Goal: Task Accomplishment & Management: Manage account settings

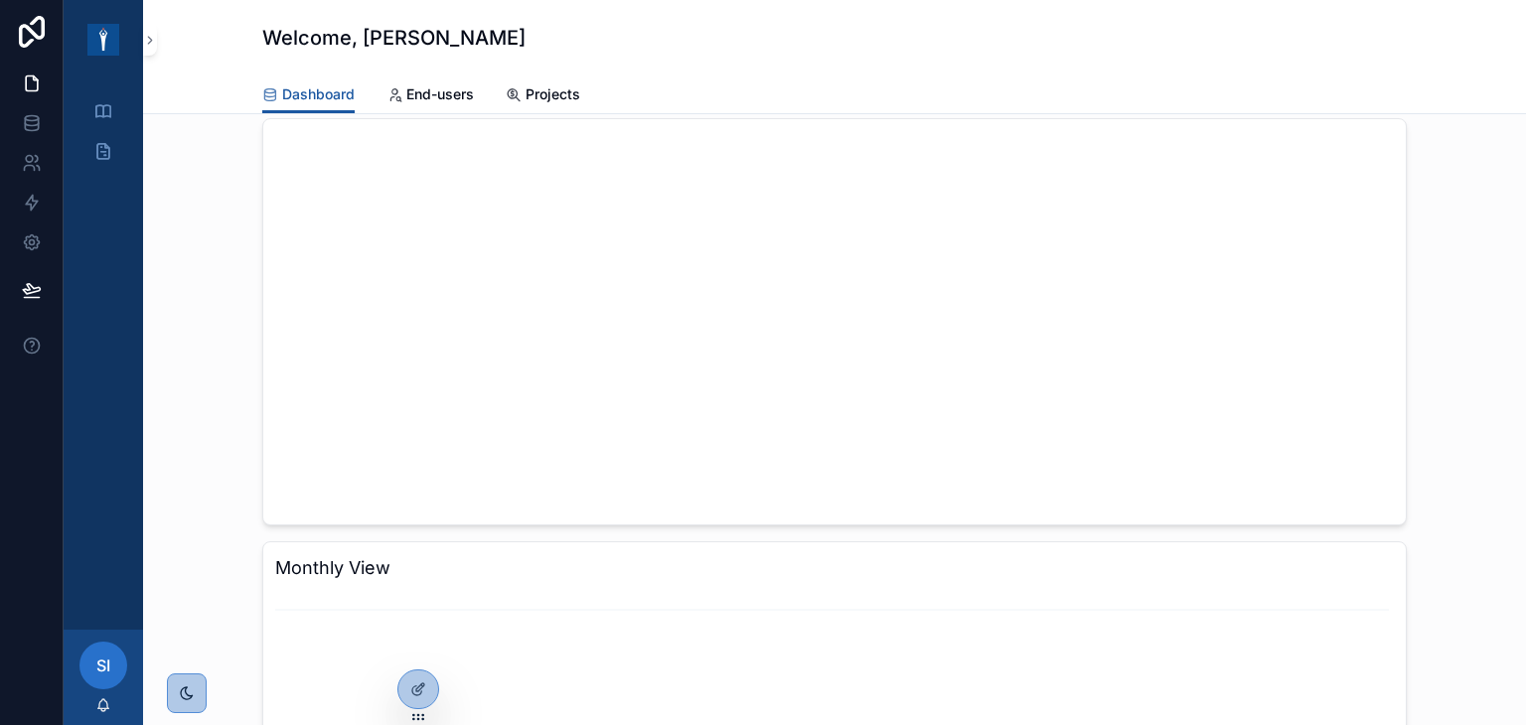
scroll to position [497, 0]
click at [107, 152] on icon "scrollable content" at bounding box center [103, 151] width 20 height 20
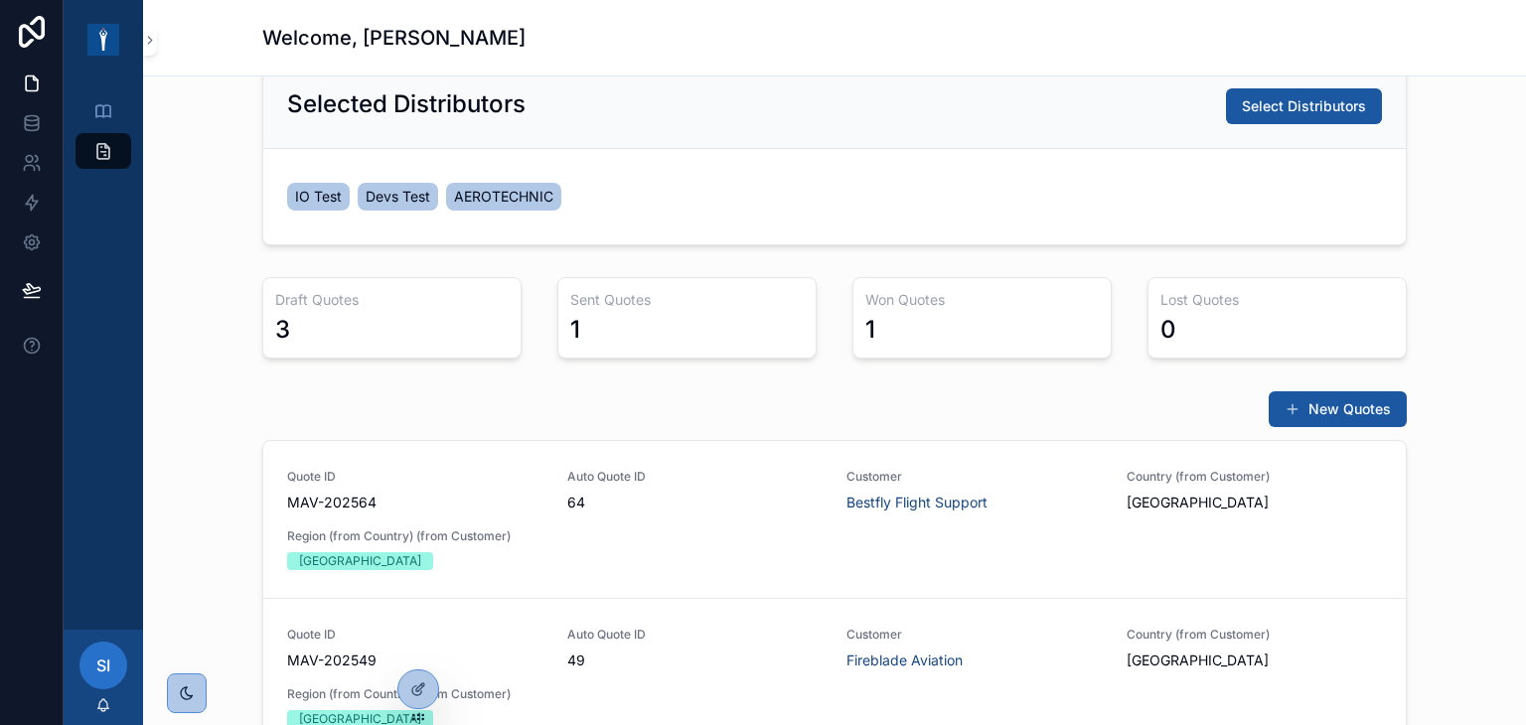
scroll to position [397, 0]
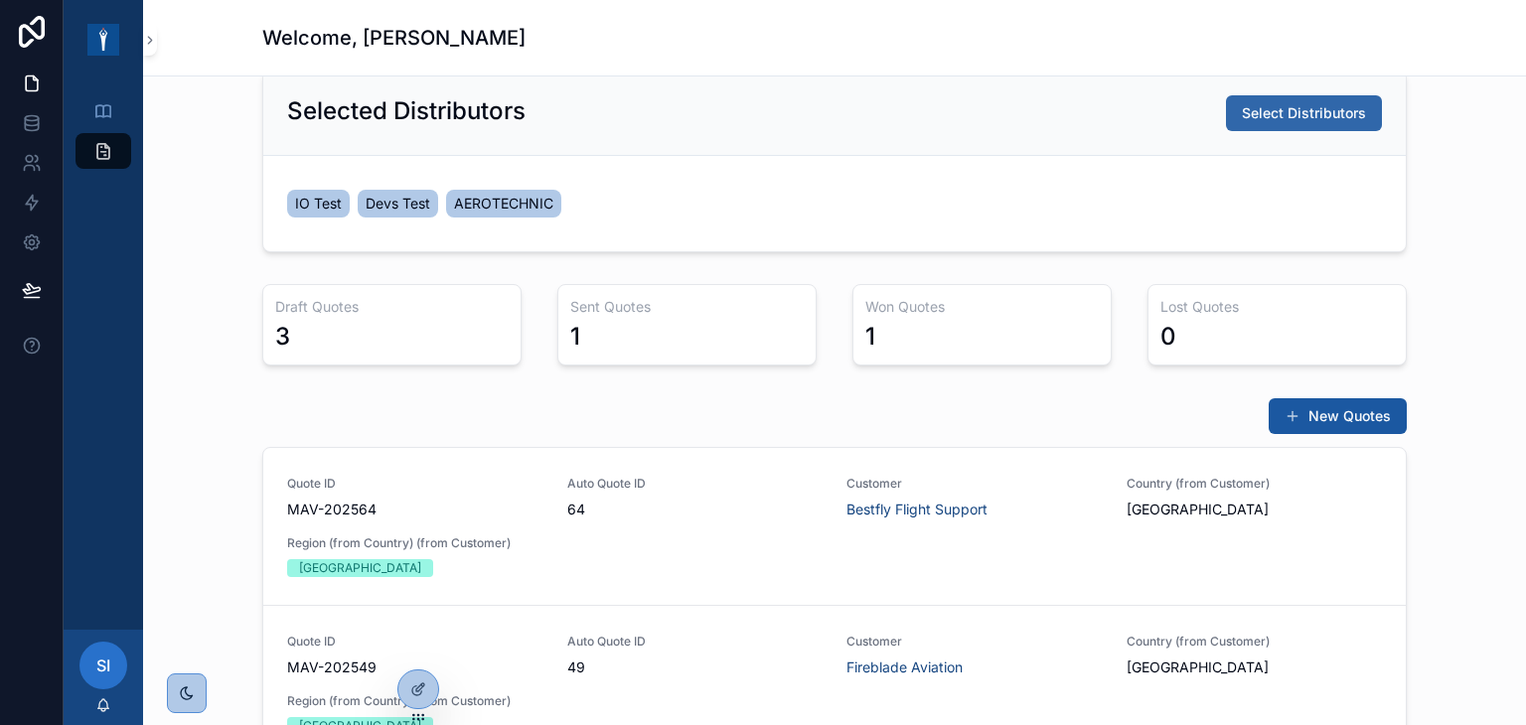
click at [1289, 122] on button "Select Distributors" at bounding box center [1304, 113] width 156 height 36
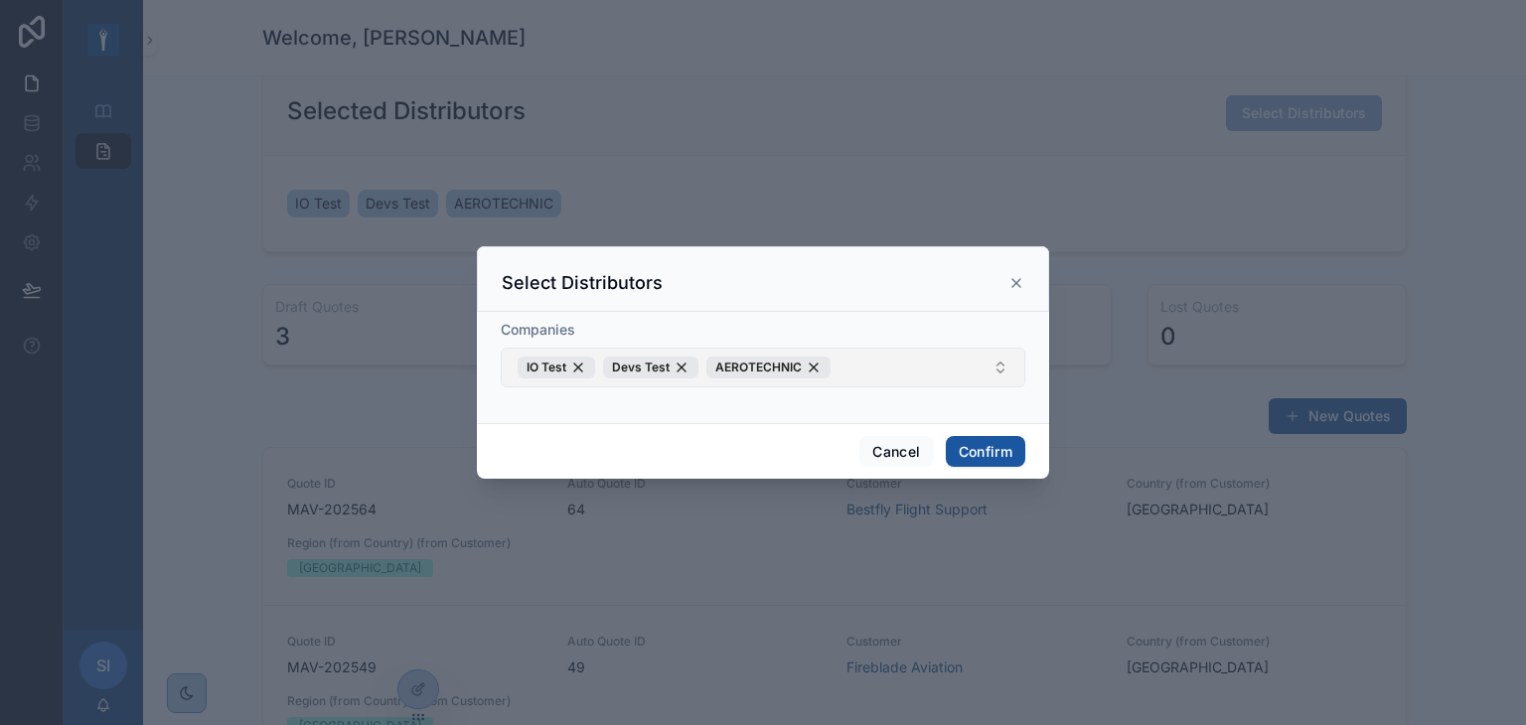
click at [900, 367] on button "IO Test Devs Test AEROTECHNIC" at bounding box center [763, 368] width 525 height 40
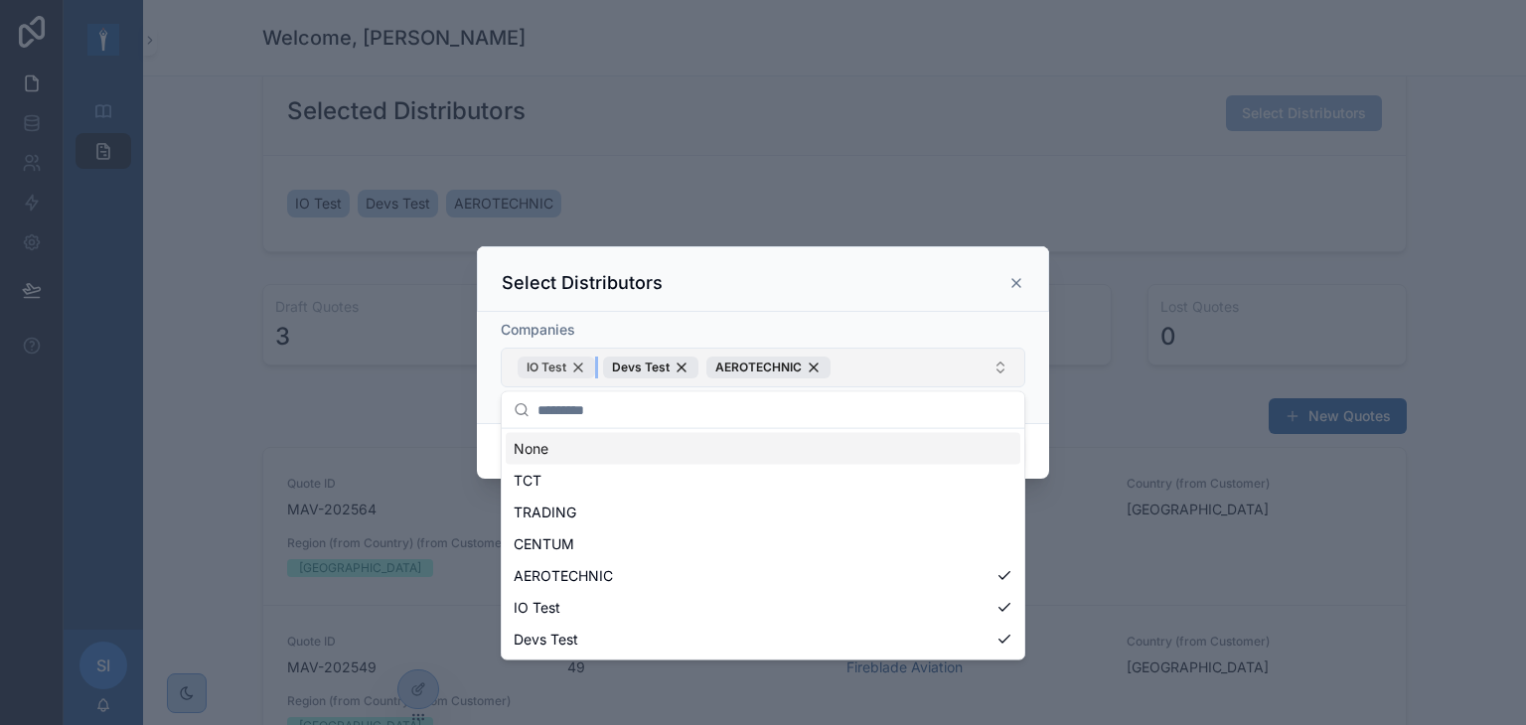
click at [584, 372] on div "IO Test" at bounding box center [557, 368] width 78 height 22
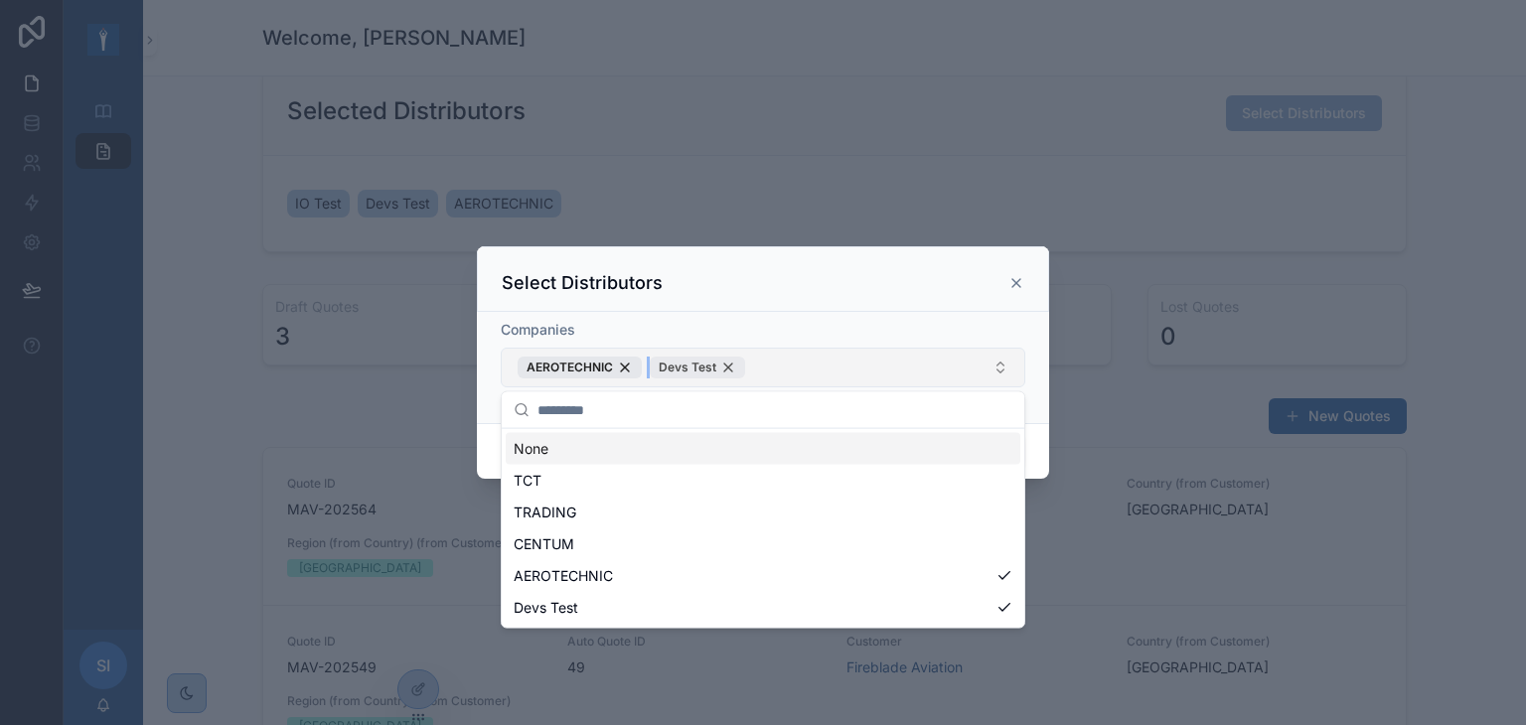
click at [720, 367] on div "Devs Test" at bounding box center [697, 368] width 95 height 22
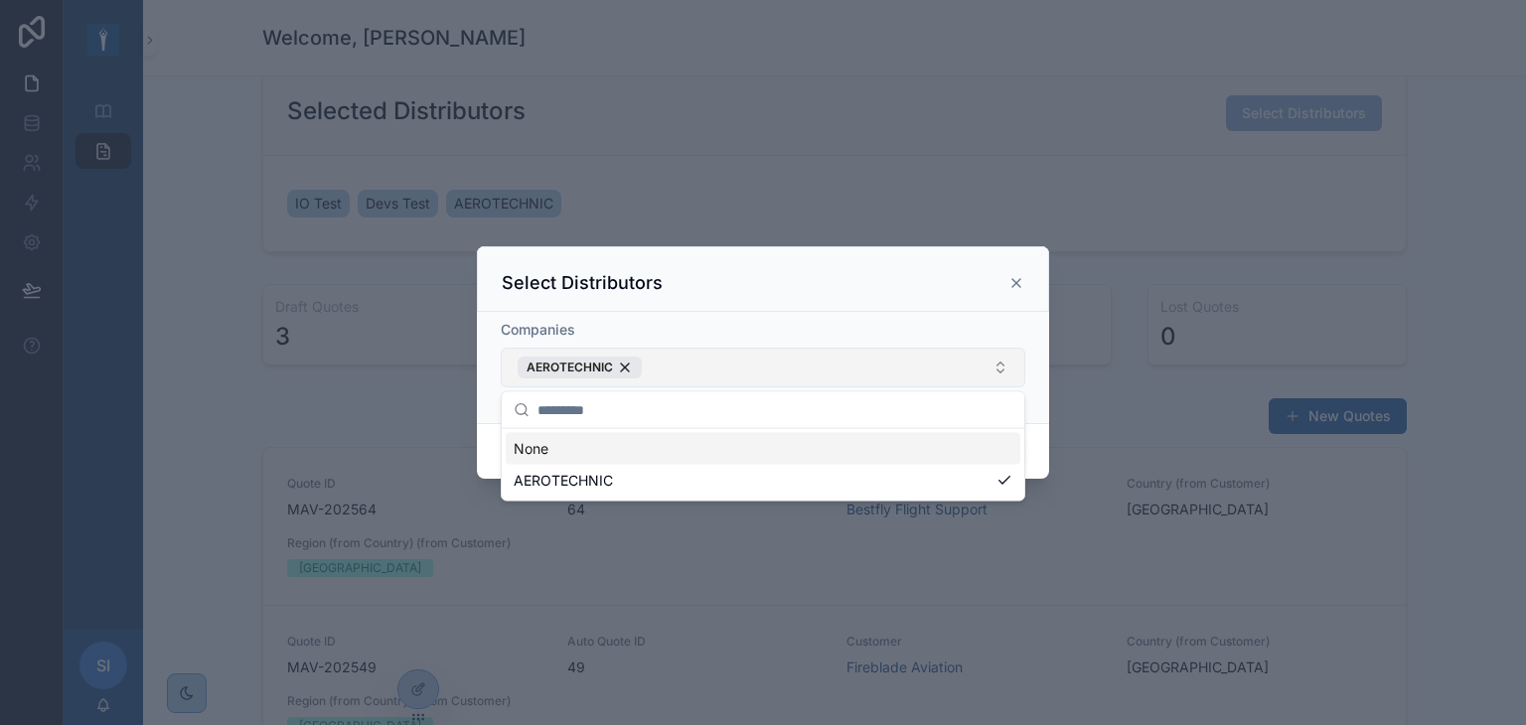
click at [819, 306] on div "Select Distributors" at bounding box center [763, 279] width 572 height 66
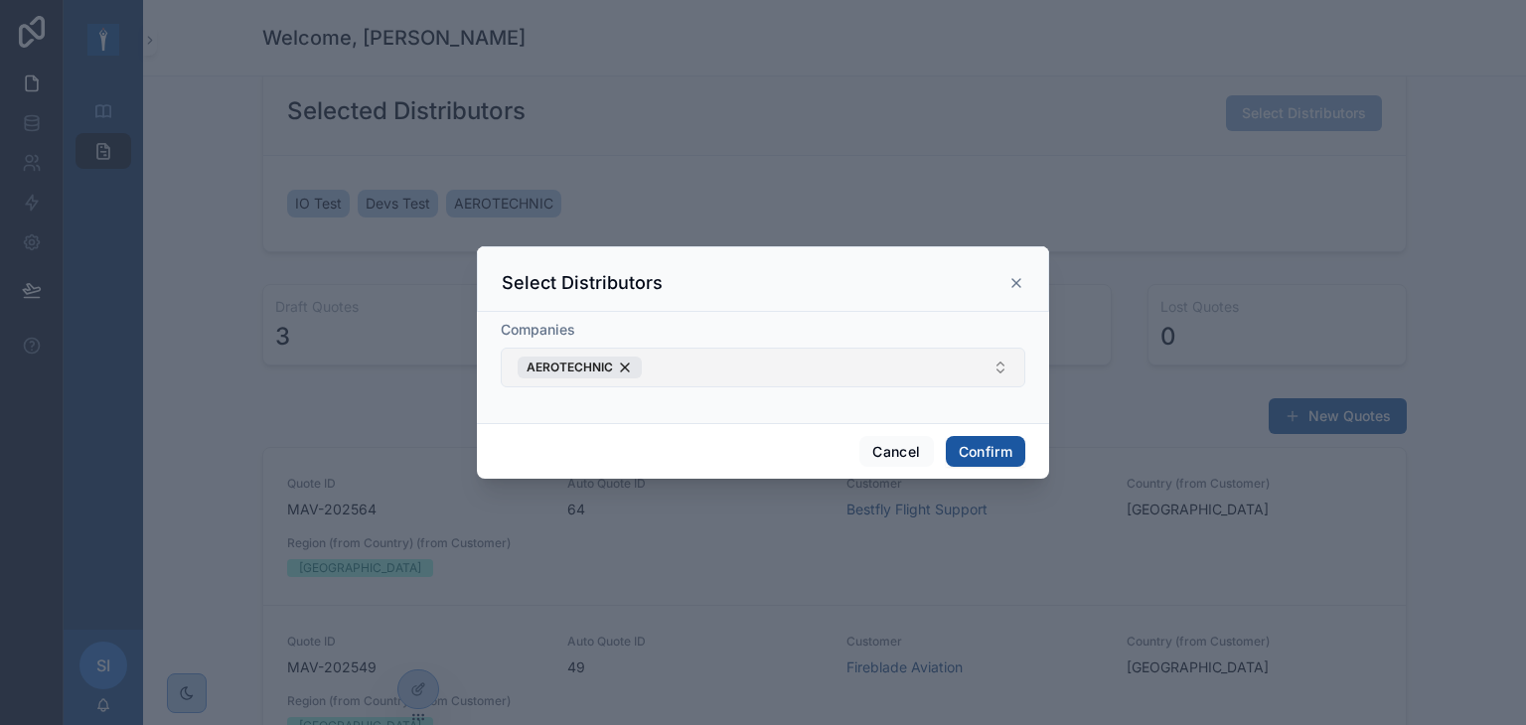
click at [668, 363] on button "AEROTECHNIC" at bounding box center [763, 368] width 525 height 40
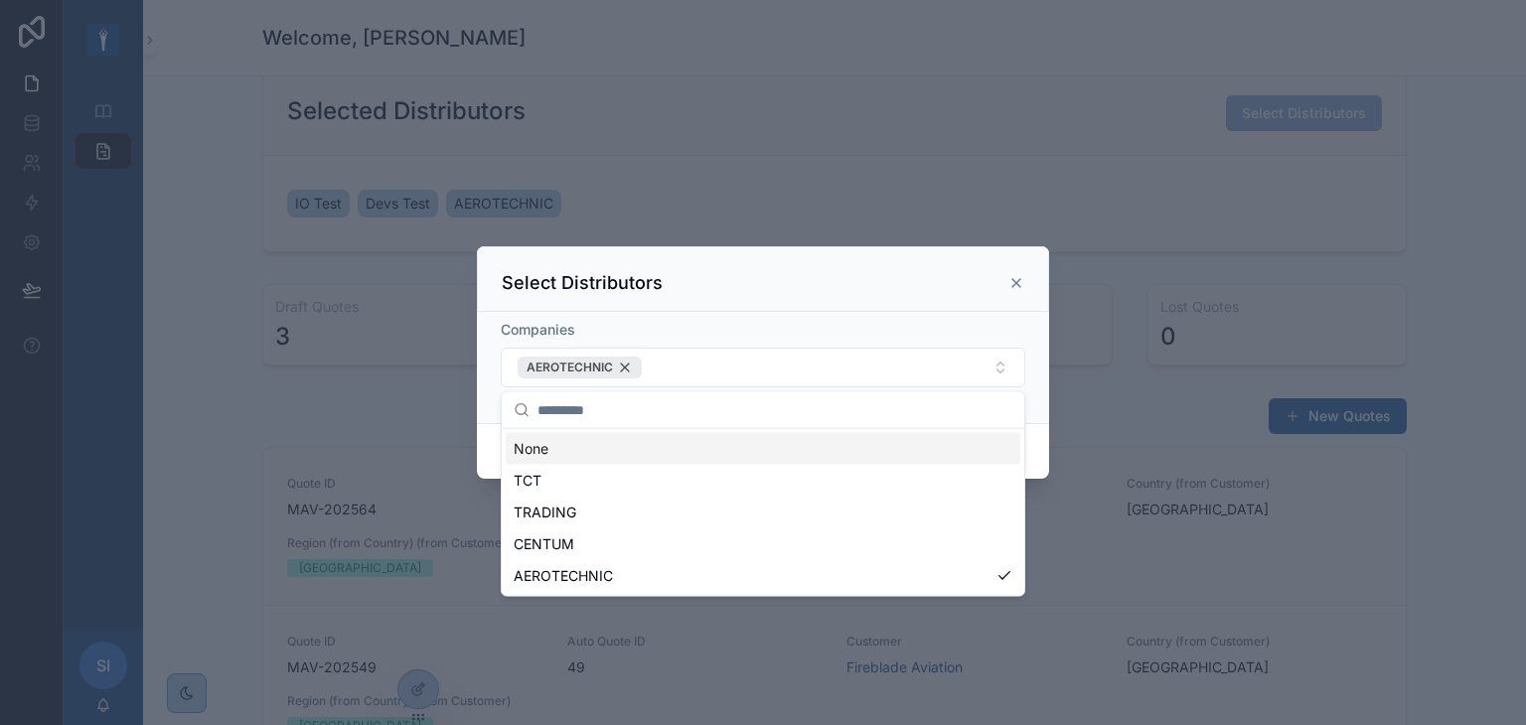
click at [627, 371] on div "AEROTECHNIC" at bounding box center [580, 368] width 124 height 22
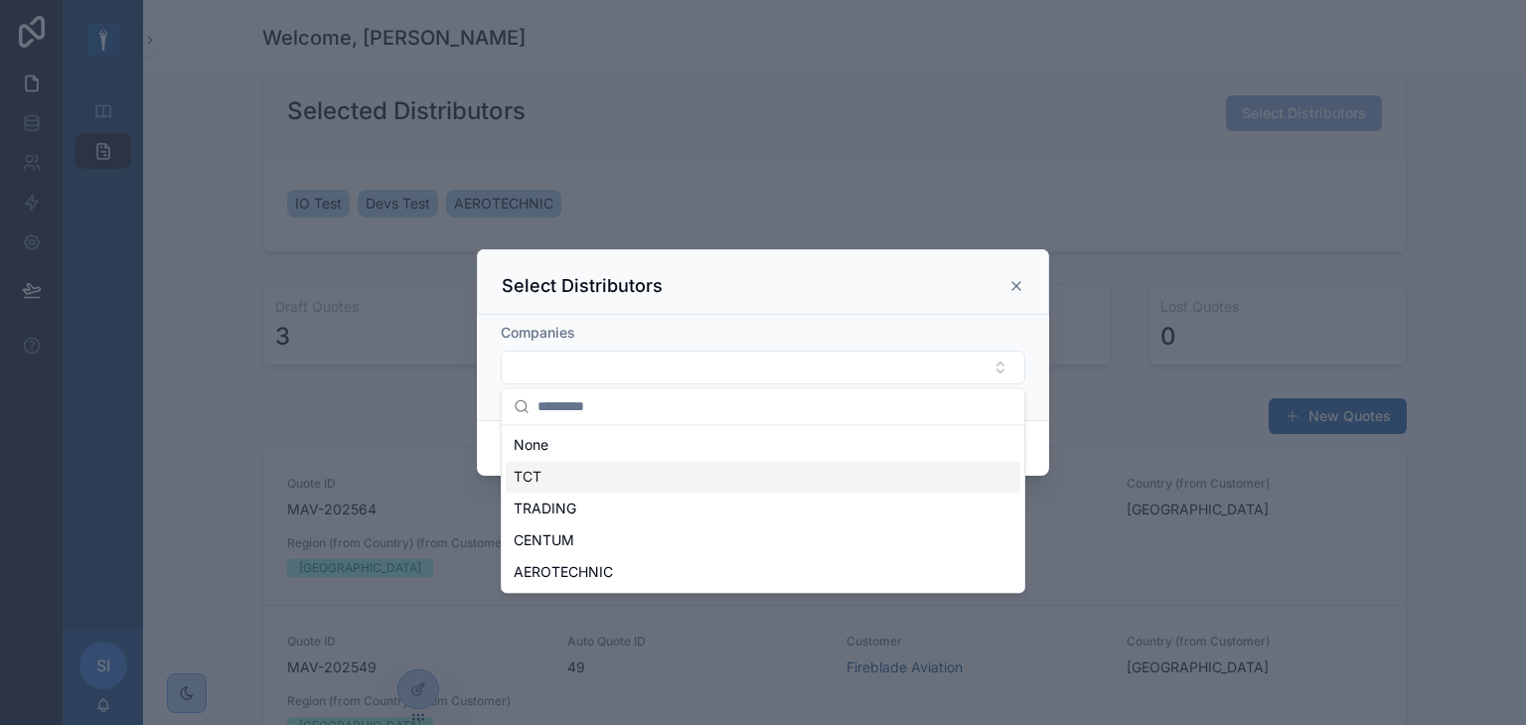
click at [836, 298] on div "Select Distributors" at bounding box center [763, 282] width 572 height 66
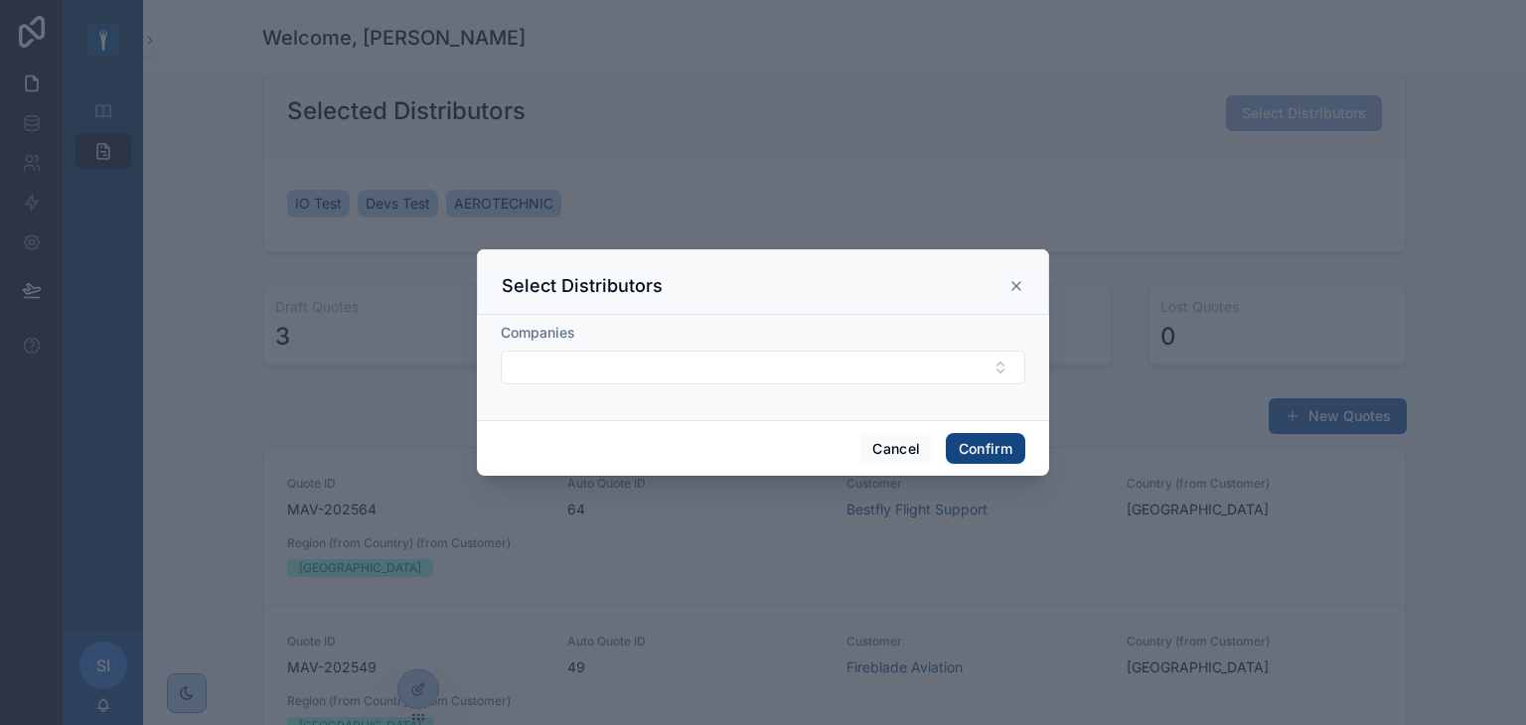
click at [998, 458] on button "Confirm" at bounding box center [985, 449] width 79 height 32
